Goal: Task Accomplishment & Management: Manage account settings

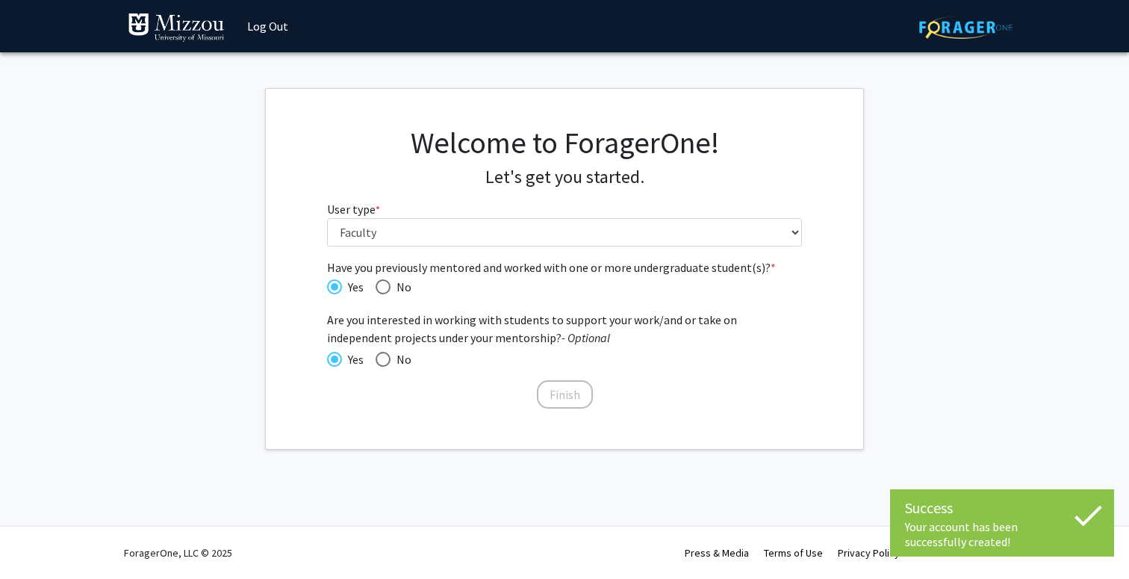
select select "5: faculty"
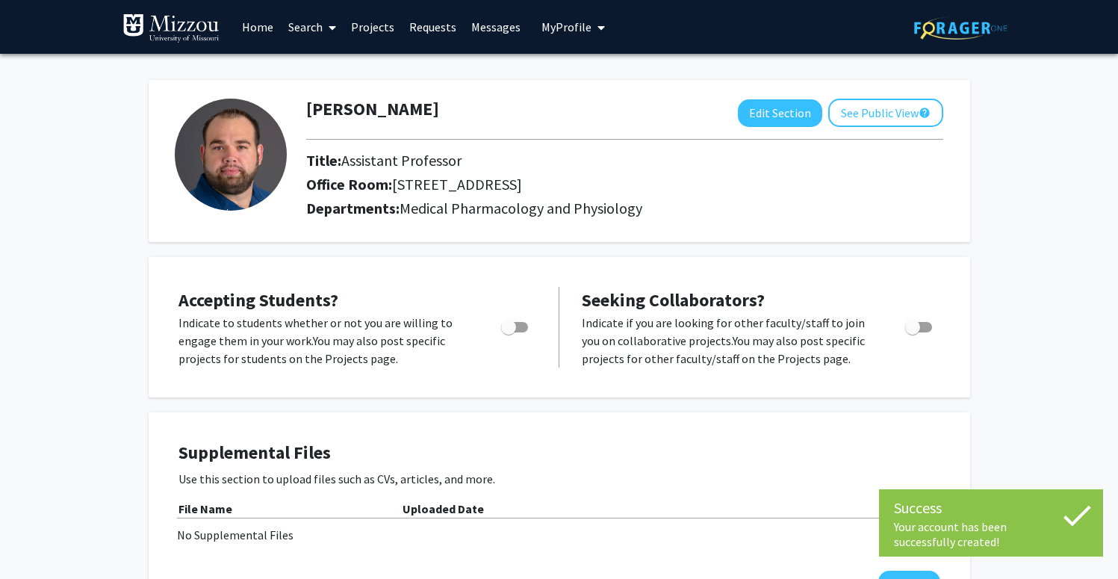
click at [513, 327] on span "Toggle" at bounding box center [508, 327] width 15 height 15
click at [508, 332] on input "Would you like to permit student requests?" at bounding box center [508, 332] width 1 height 1
checkbox input "true"
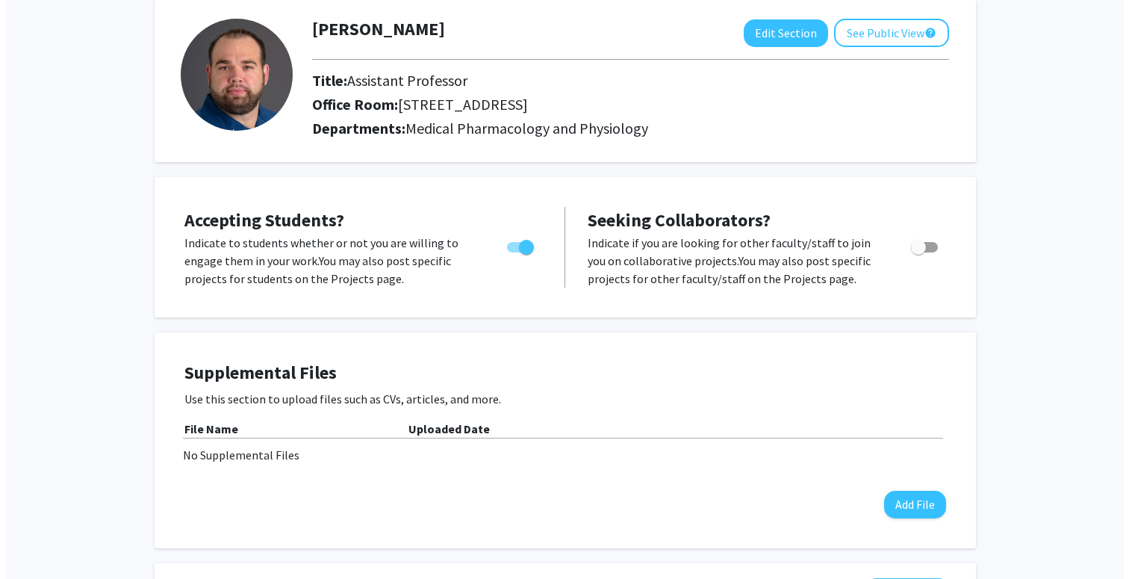
scroll to position [89, 0]
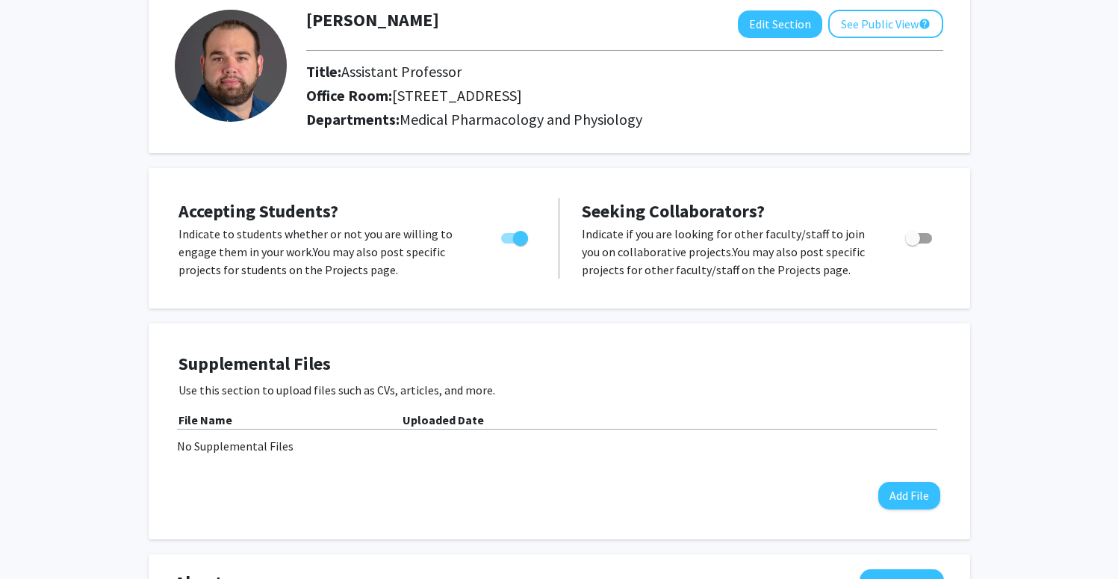
click at [436, 416] on b "Uploaded Date" at bounding box center [442, 419] width 81 height 15
click at [915, 495] on button "Add File" at bounding box center [909, 496] width 62 height 28
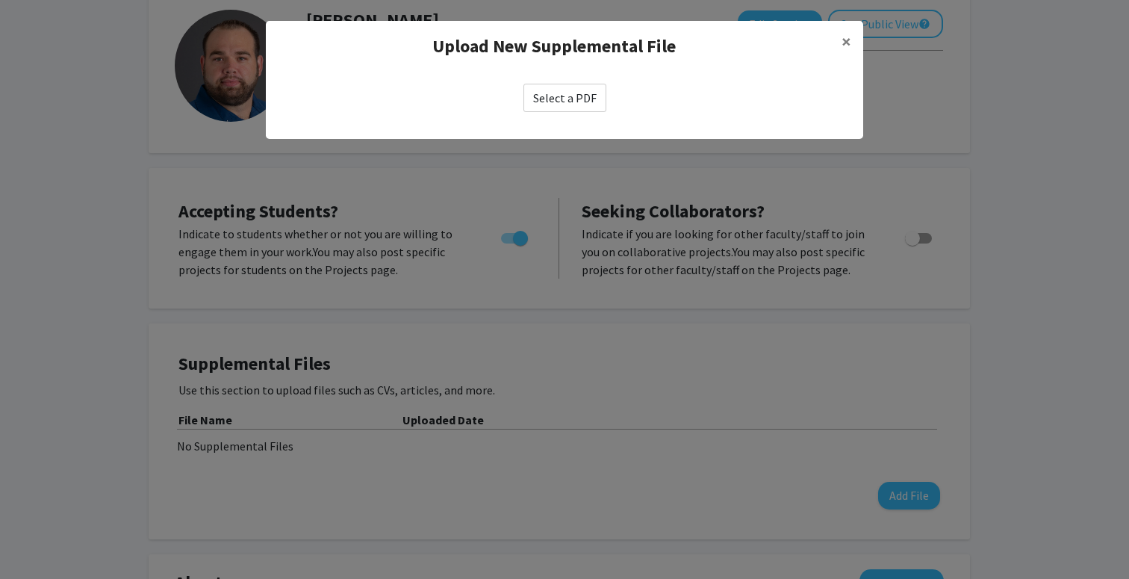
click at [593, 93] on label "Select a PDF" at bounding box center [564, 98] width 83 height 28
click at [0, 0] on input "Select a PDF" at bounding box center [0, 0] width 0 height 0
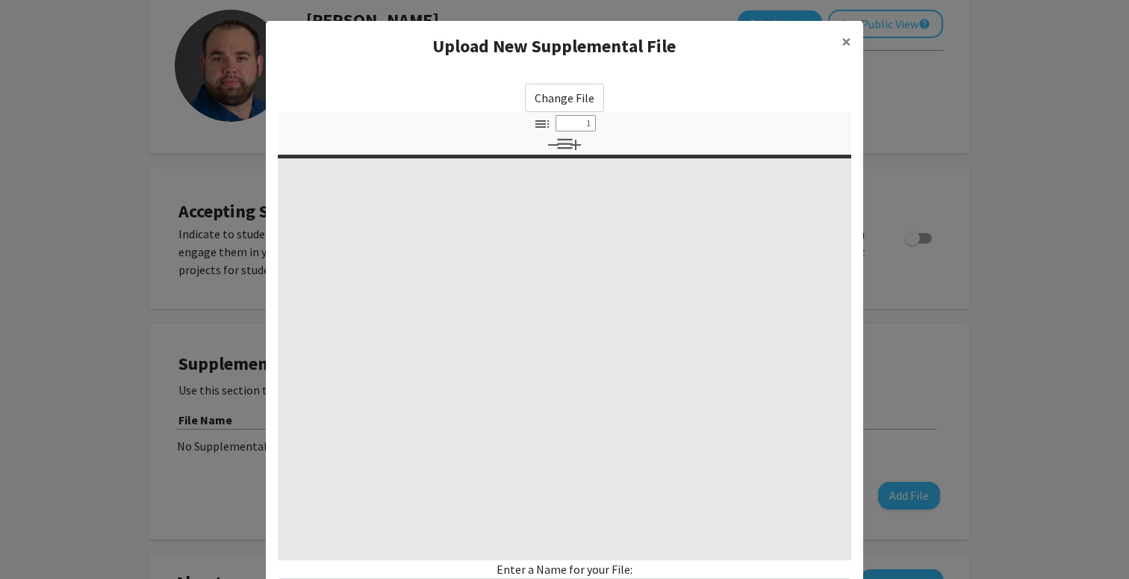
select select "custom"
type input "0"
select select "custom"
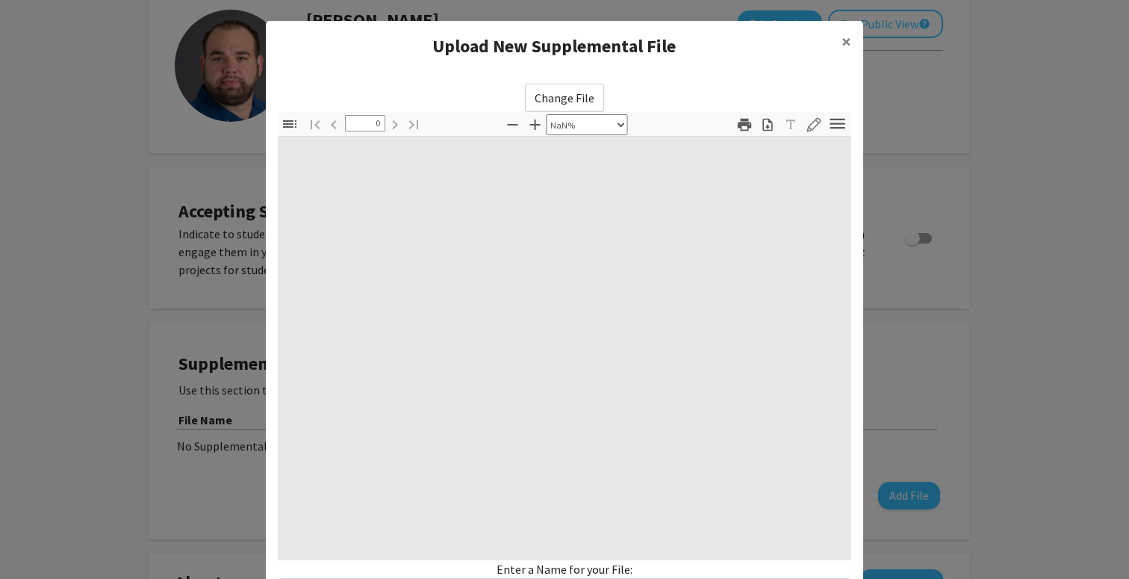
type input "1"
select select "auto"
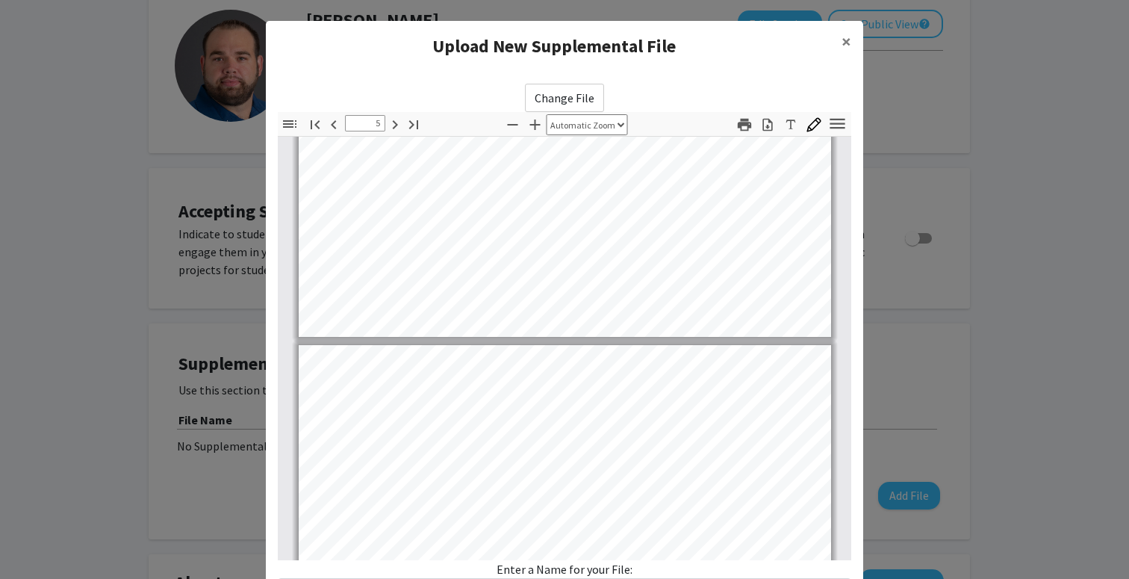
type input "6"
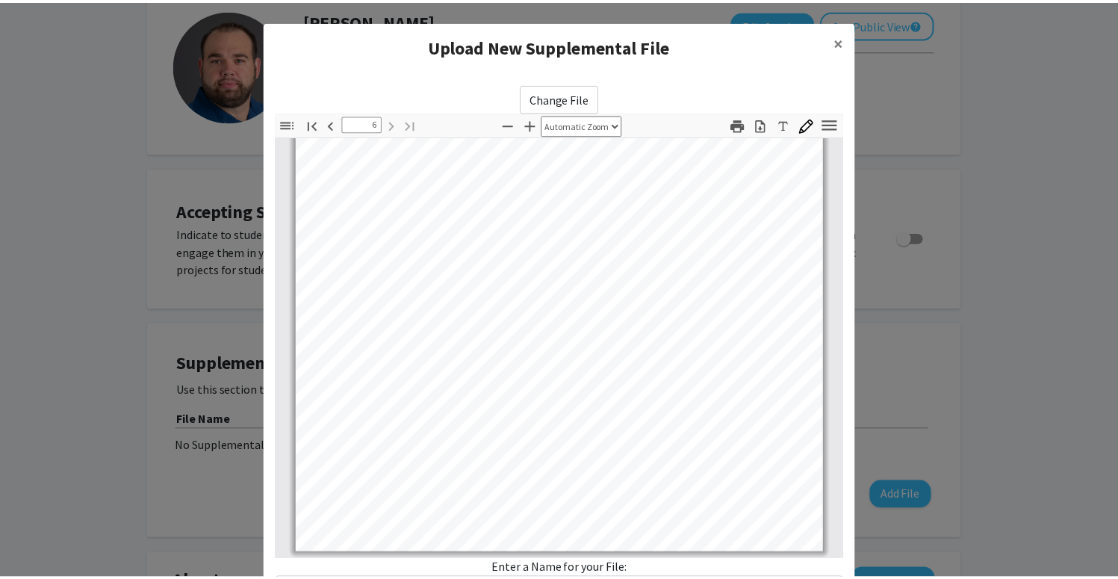
scroll to position [128, 0]
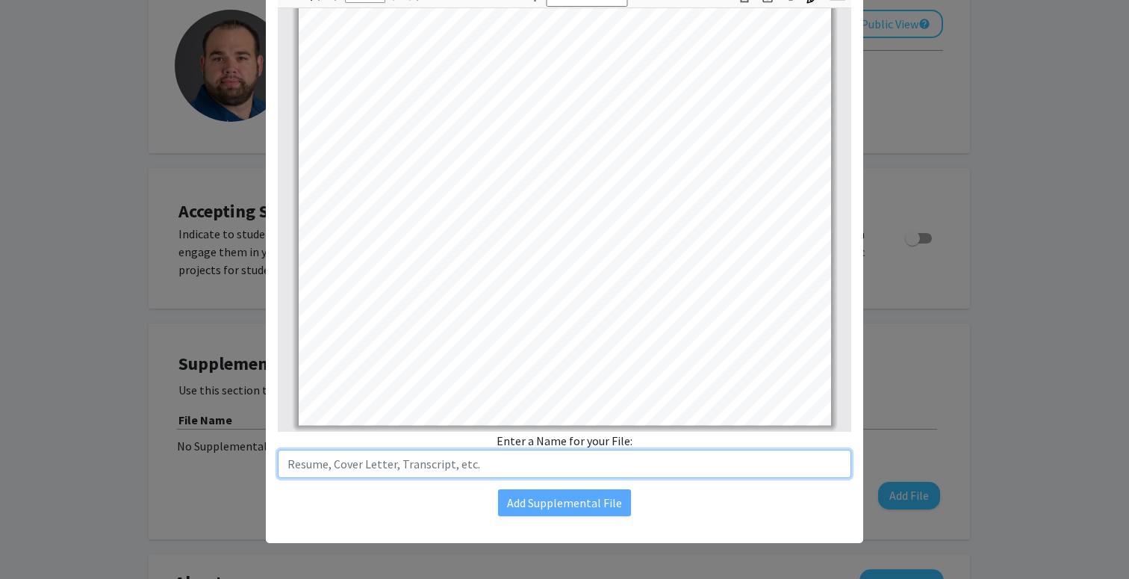
click at [558, 454] on input "text" at bounding box center [564, 463] width 573 height 28
type input "CV"
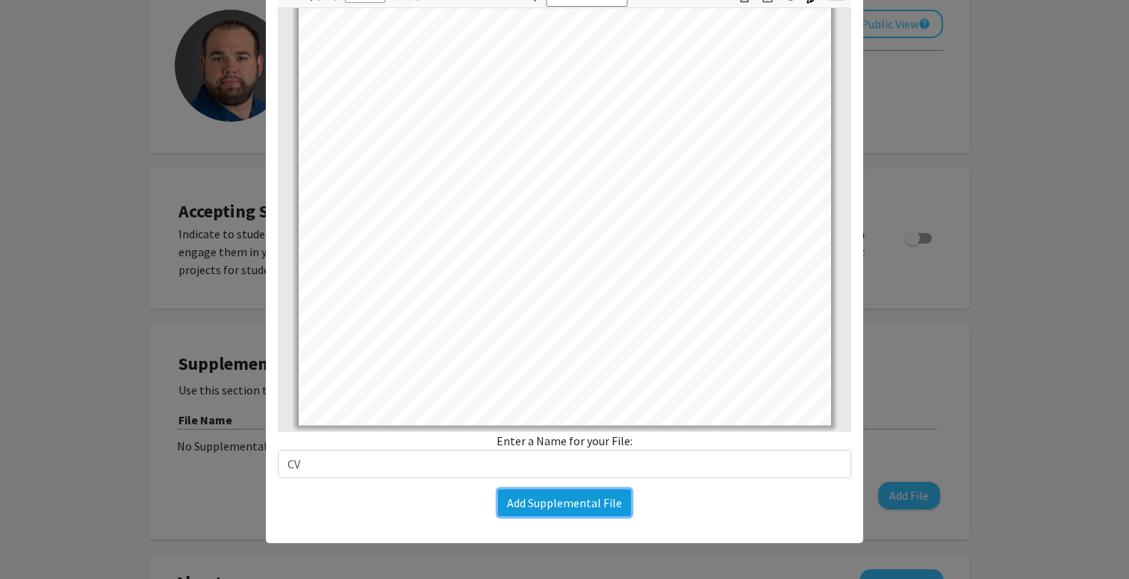
click at [537, 501] on button "Add Supplemental File" at bounding box center [564, 502] width 133 height 27
